Goal: Obtain resource: Download file/media

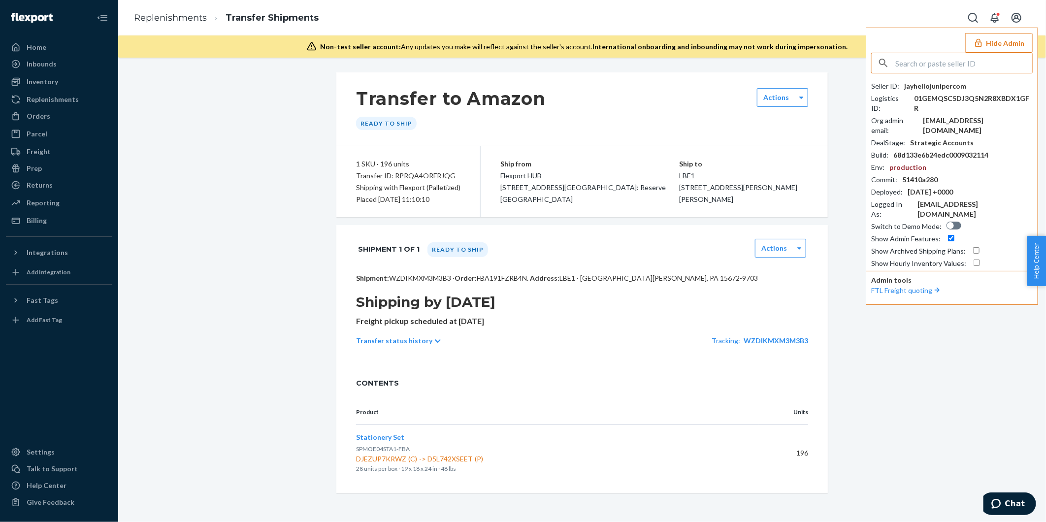
scroll to position [6, 0]
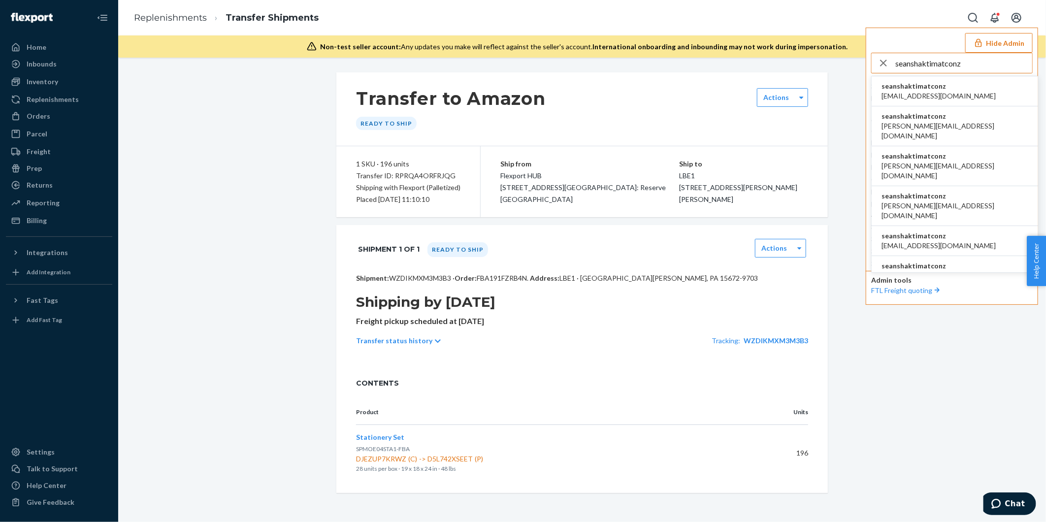
type input "seanshaktimatconz"
click at [927, 93] on span "[EMAIL_ADDRESS][DOMAIN_NAME]" at bounding box center [939, 96] width 114 height 10
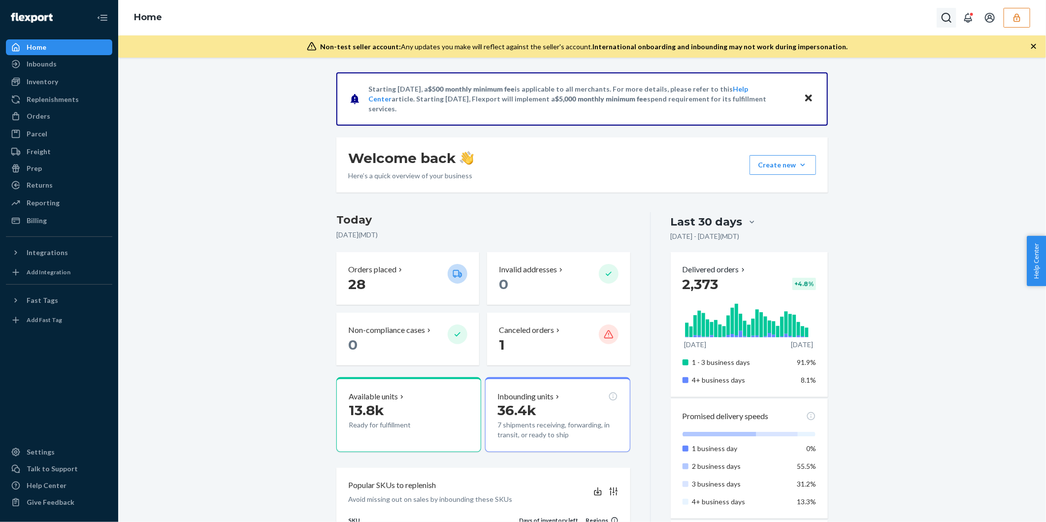
click at [945, 18] on icon "Open Search Box" at bounding box center [947, 18] width 12 height 12
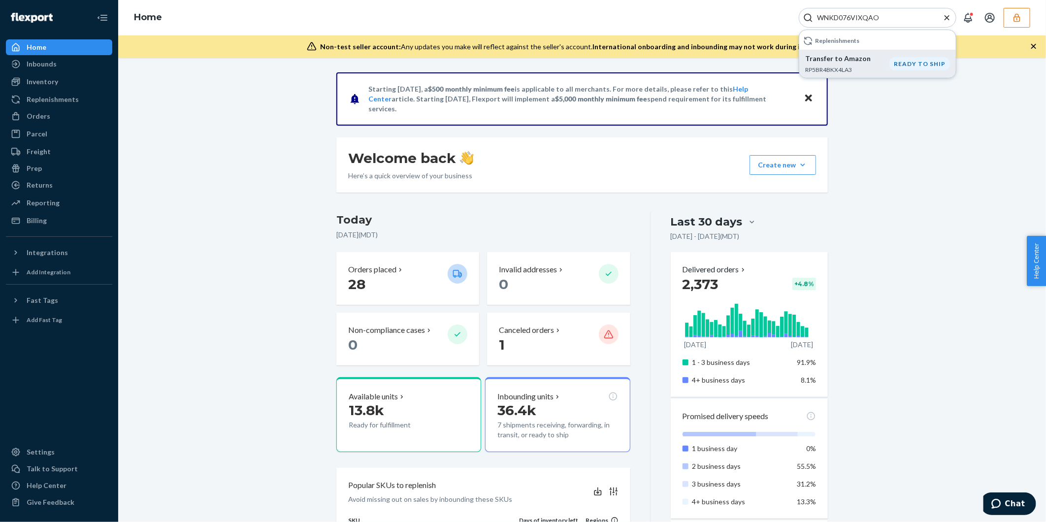
type input "WNKD076VIXQAO"
click at [870, 66] on p "RP5BR4BKX4LA3" at bounding box center [847, 70] width 84 height 8
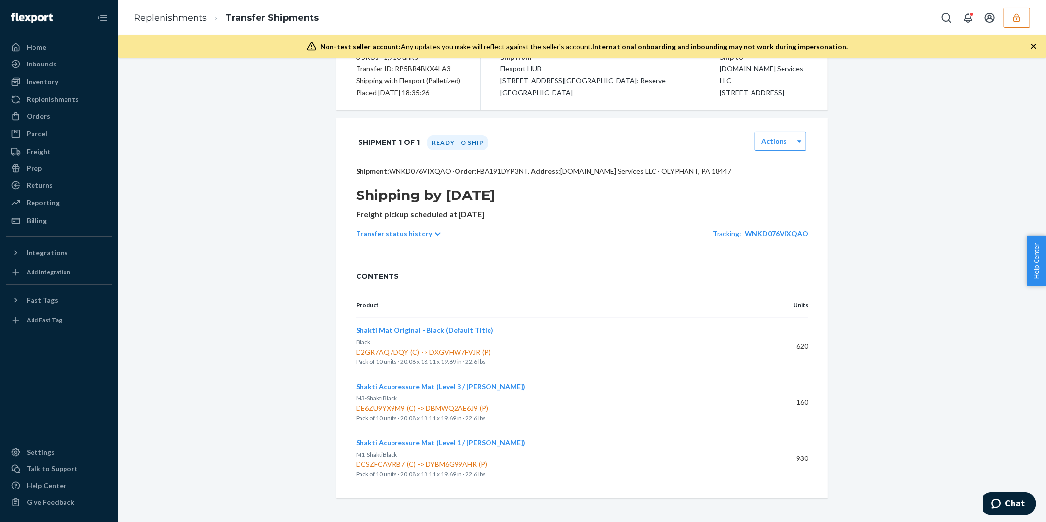
scroll to position [119, 0]
click at [782, 140] on label "Actions" at bounding box center [775, 141] width 26 height 10
click at [770, 265] on link "Download Packing List" at bounding box center [782, 266] width 43 height 28
drag, startPoint x: 767, startPoint y: 271, endPoint x: 660, endPoint y: 280, distance: 106.7
click at [767, 271] on link "Download Packing List" at bounding box center [782, 266] width 43 height 28
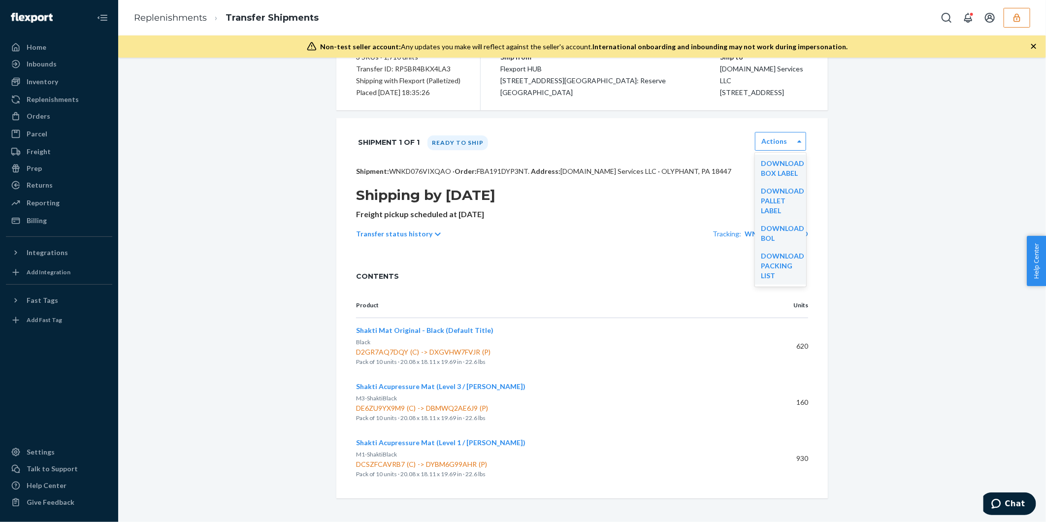
click at [1013, 21] on icon "button" at bounding box center [1017, 18] width 10 height 10
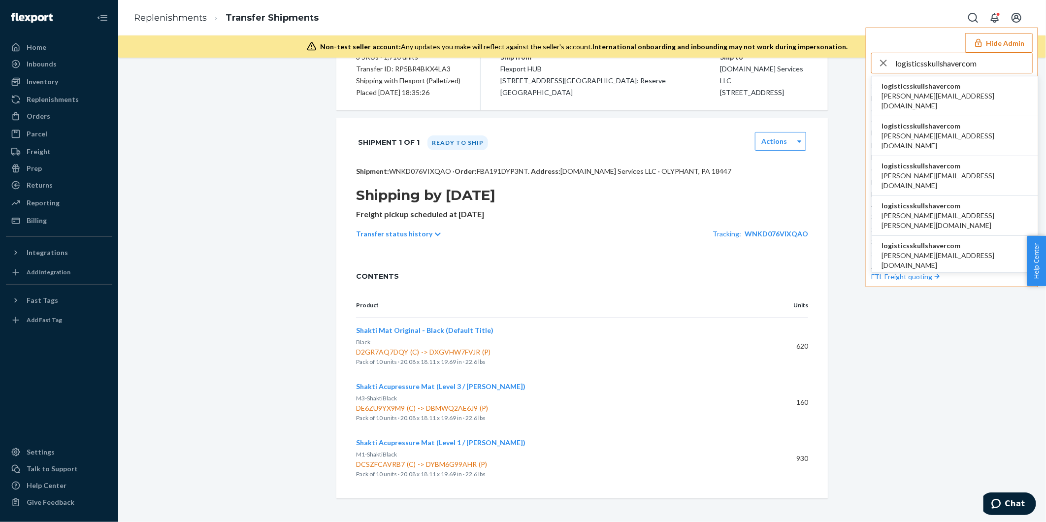
type input "logisticsskullshavercom"
click at [900, 171] on span "[PERSON_NAME][EMAIL_ADDRESS][DOMAIN_NAME]" at bounding box center [955, 181] width 147 height 20
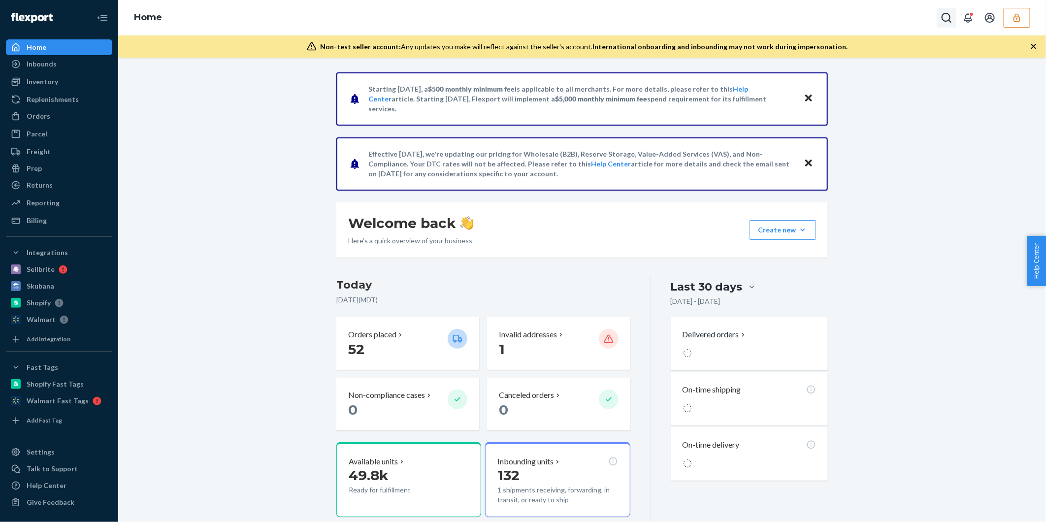
click at [949, 22] on icon "Open Search Box" at bounding box center [947, 18] width 12 height 12
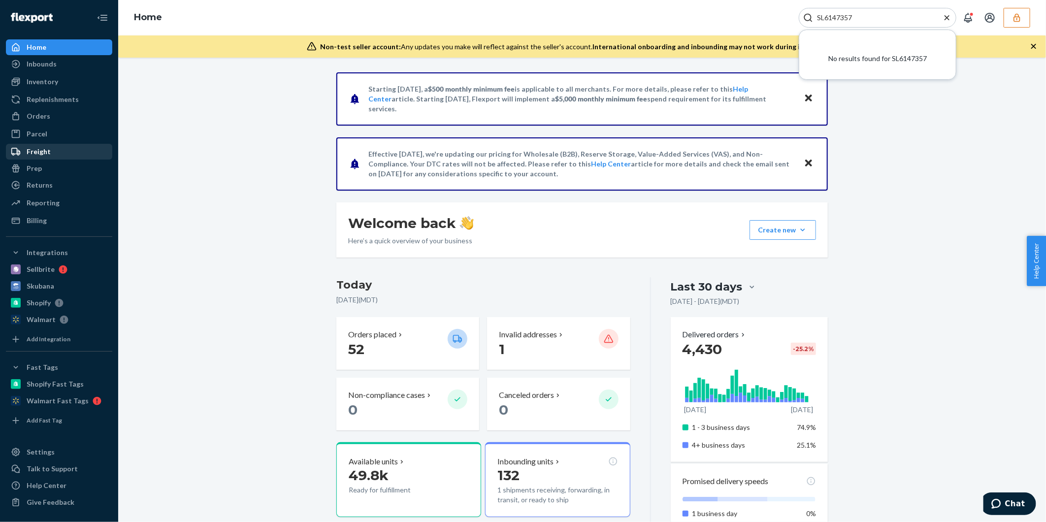
type input "SL6147357"
click at [55, 150] on div "Freight" at bounding box center [59, 152] width 104 height 14
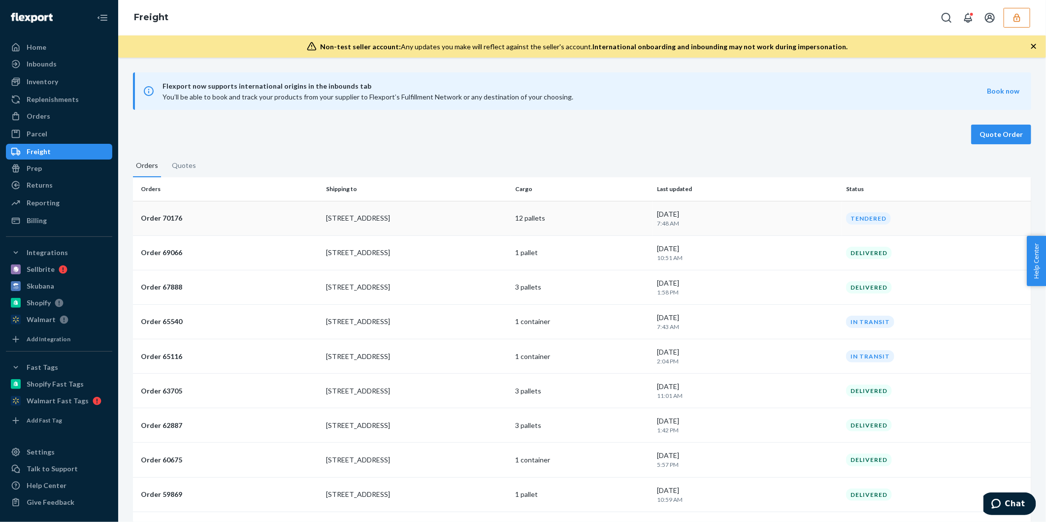
click at [343, 227] on td "2250 Progress Dr" at bounding box center [416, 218] width 189 height 34
